Goal: Find specific page/section: Find specific page/section

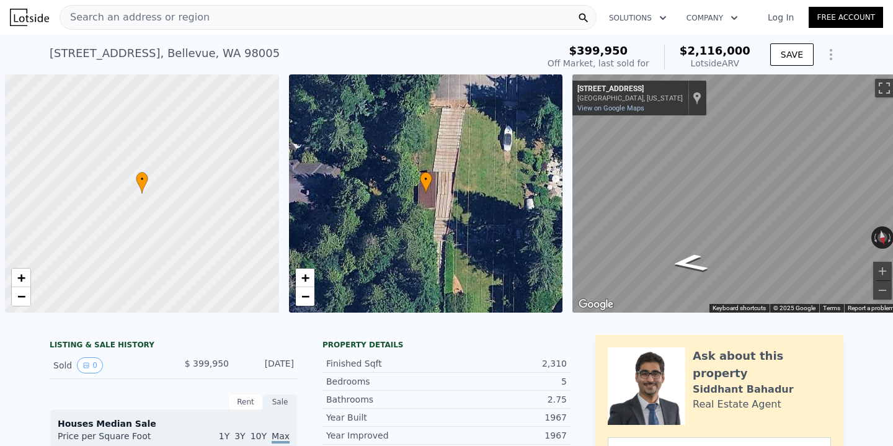
scroll to position [0, 5]
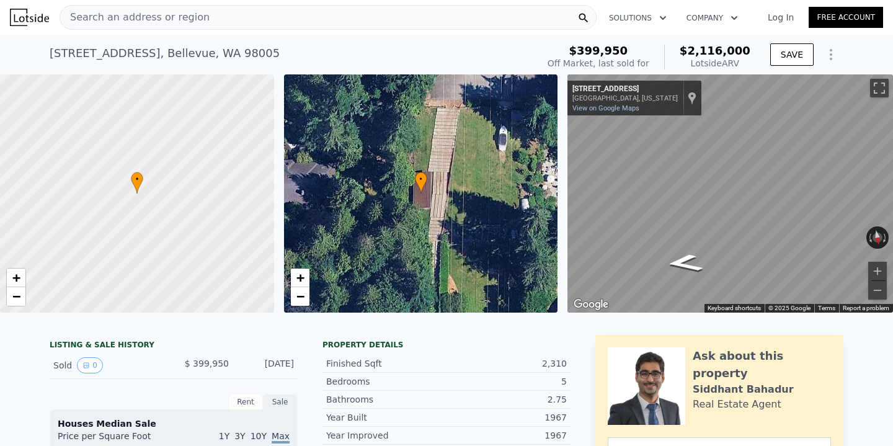
click at [257, 24] on div "Search an address or region" at bounding box center [328, 17] width 537 height 25
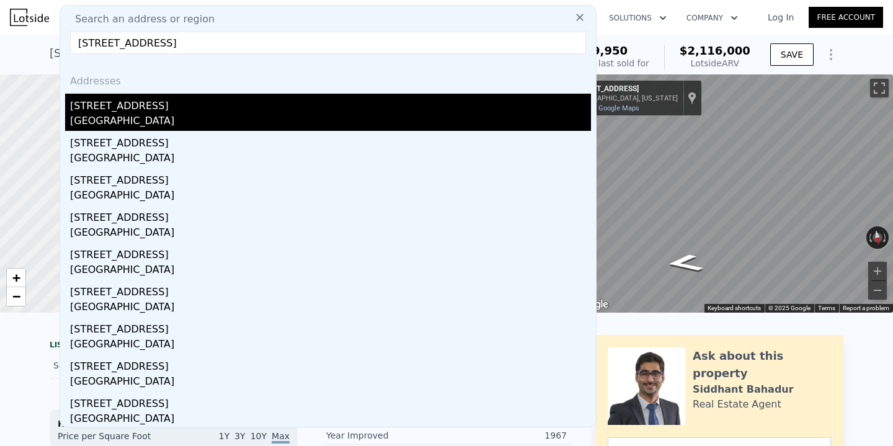
type input "[STREET_ADDRESS]"
click at [177, 102] on div "[STREET_ADDRESS]" at bounding box center [330, 104] width 521 height 20
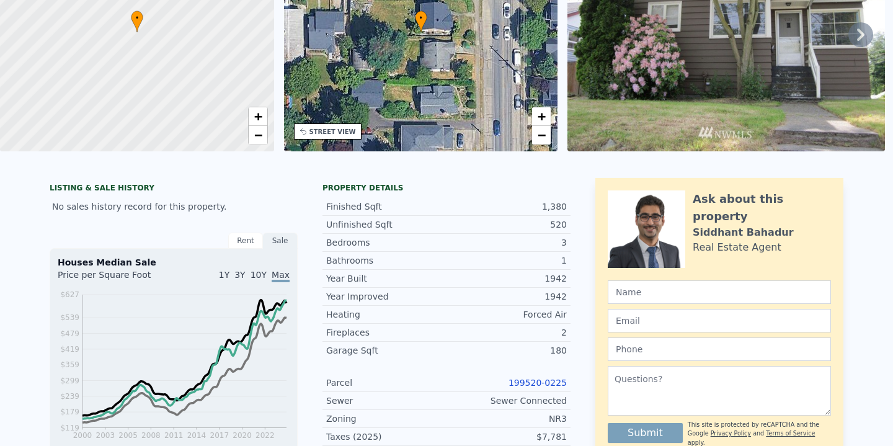
scroll to position [12, 0]
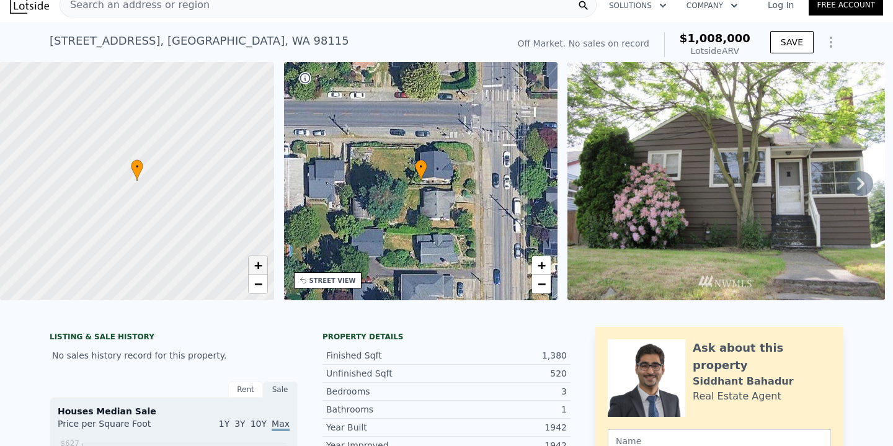
click at [259, 265] on span "+" at bounding box center [258, 265] width 8 height 16
click at [257, 284] on span "−" at bounding box center [258, 284] width 8 height 16
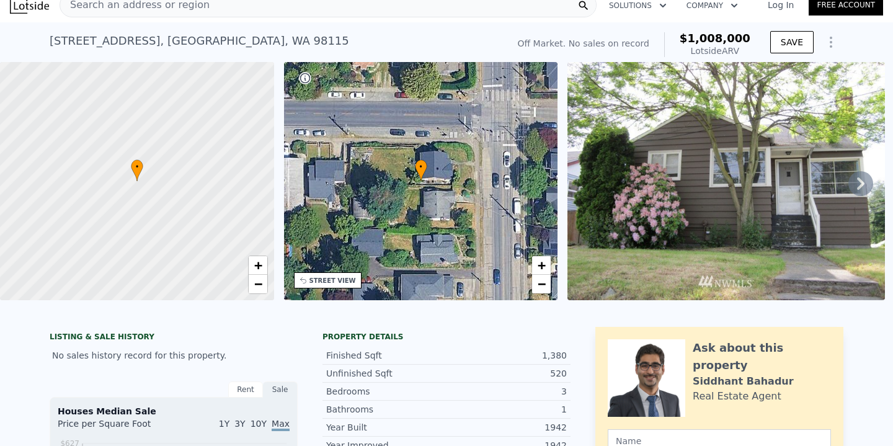
click at [220, 4] on div "Search an address or region" at bounding box center [328, 5] width 537 height 25
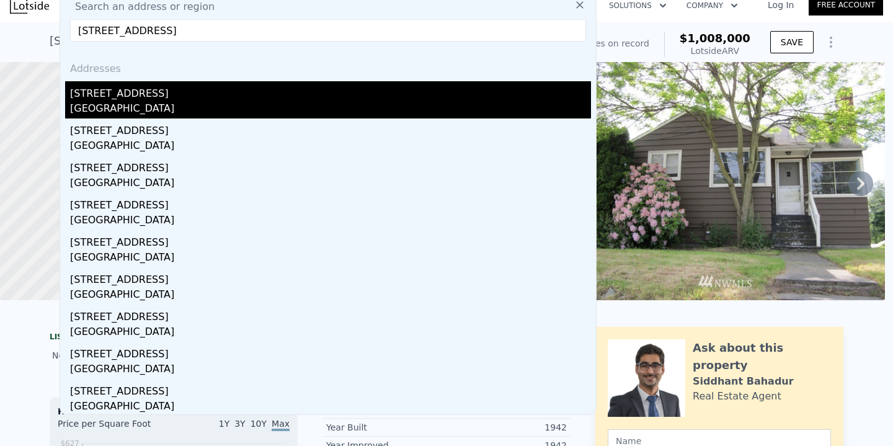
type input "[STREET_ADDRESS]"
click at [188, 91] on div "[STREET_ADDRESS]" at bounding box center [330, 91] width 521 height 20
